Goal: Go to known website: Access a specific website the user already knows

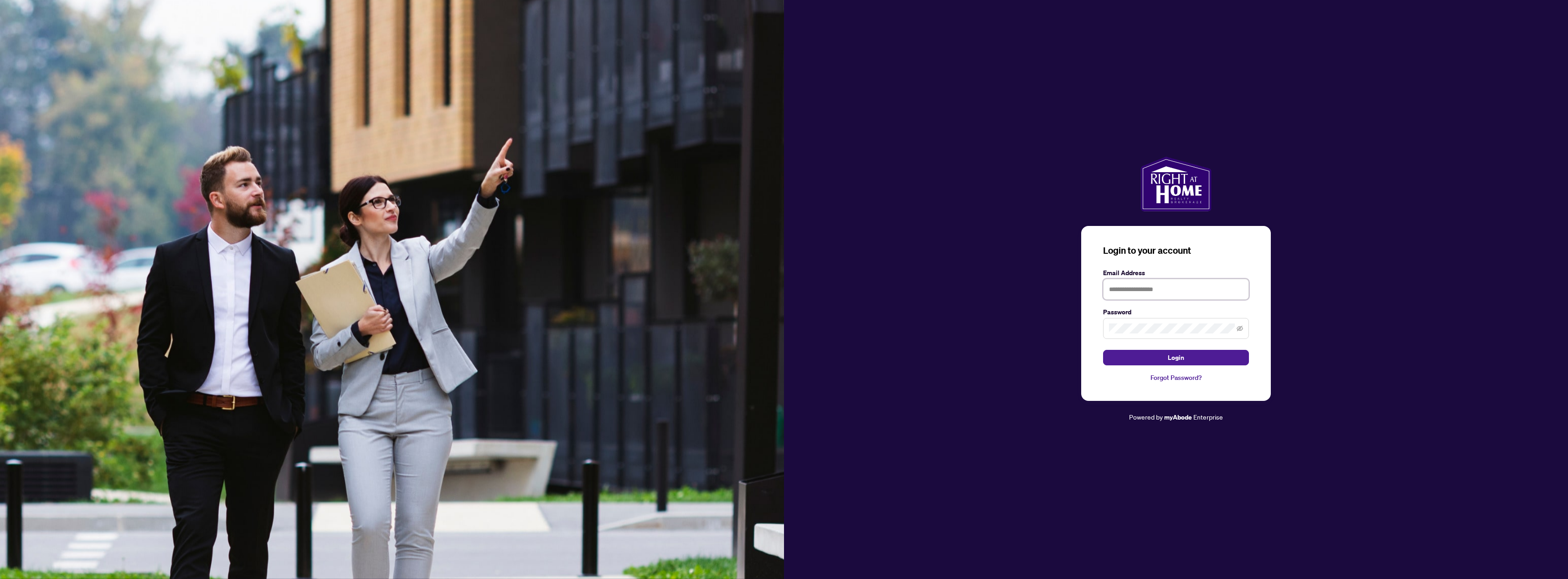
type input "**********"
click at [1193, 352] on button "Login" at bounding box center [1176, 357] width 146 height 15
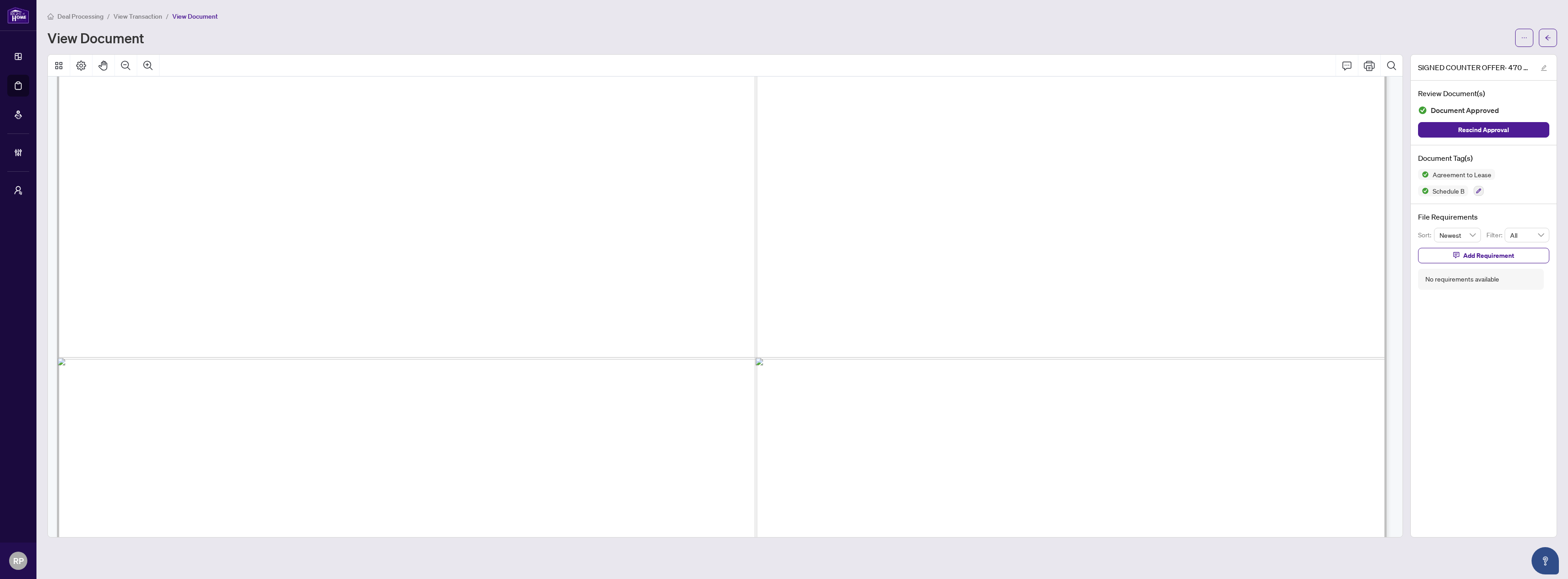
scroll to position [8163, 0]
